Goal: Complete application form: Complete application form

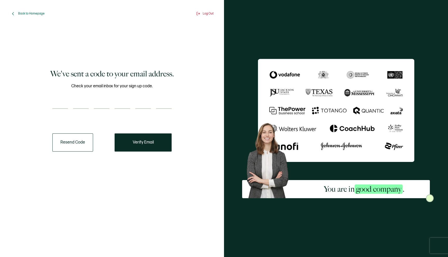
click at [129, 105] on input "number" at bounding box center [123, 103] width 16 height 10
paste input "4"
type input "4"
type input "5"
type input "7"
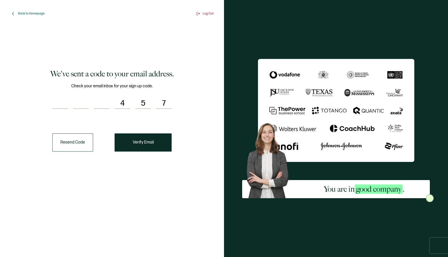
click at [55, 103] on input "number" at bounding box center [60, 103] width 16 height 10
paste input "4"
type input "4"
type input "5"
type input "0"
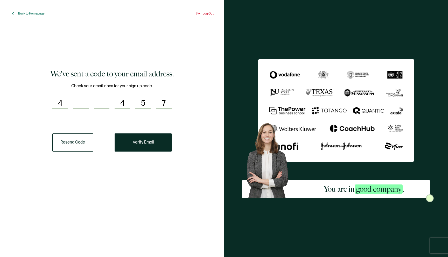
type input "1"
type input "2"
click at [128, 144] on button "Verify Email" at bounding box center [143, 142] width 57 height 18
